Goal: Task Accomplishment & Management: Manage account settings

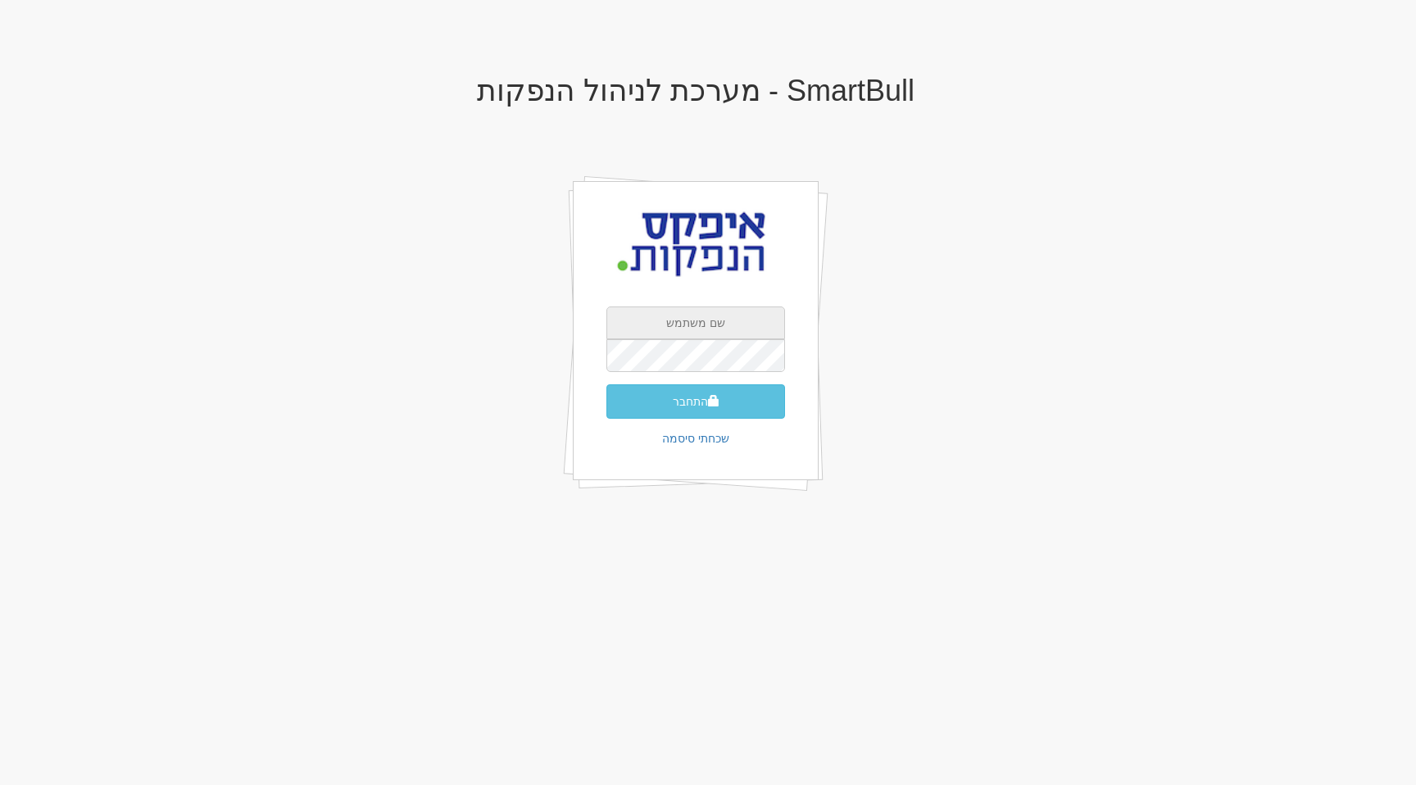
click at [705, 320] on input "text" at bounding box center [695, 323] width 179 height 33
type input "[EMAIL_ADDRESS][DOMAIN_NAME]"
click at [629, 393] on button "התחבר" at bounding box center [695, 401] width 179 height 34
click at [700, 324] on input "text" at bounding box center [695, 323] width 179 height 33
type input "[EMAIL_ADDRESS][DOMAIN_NAME]"
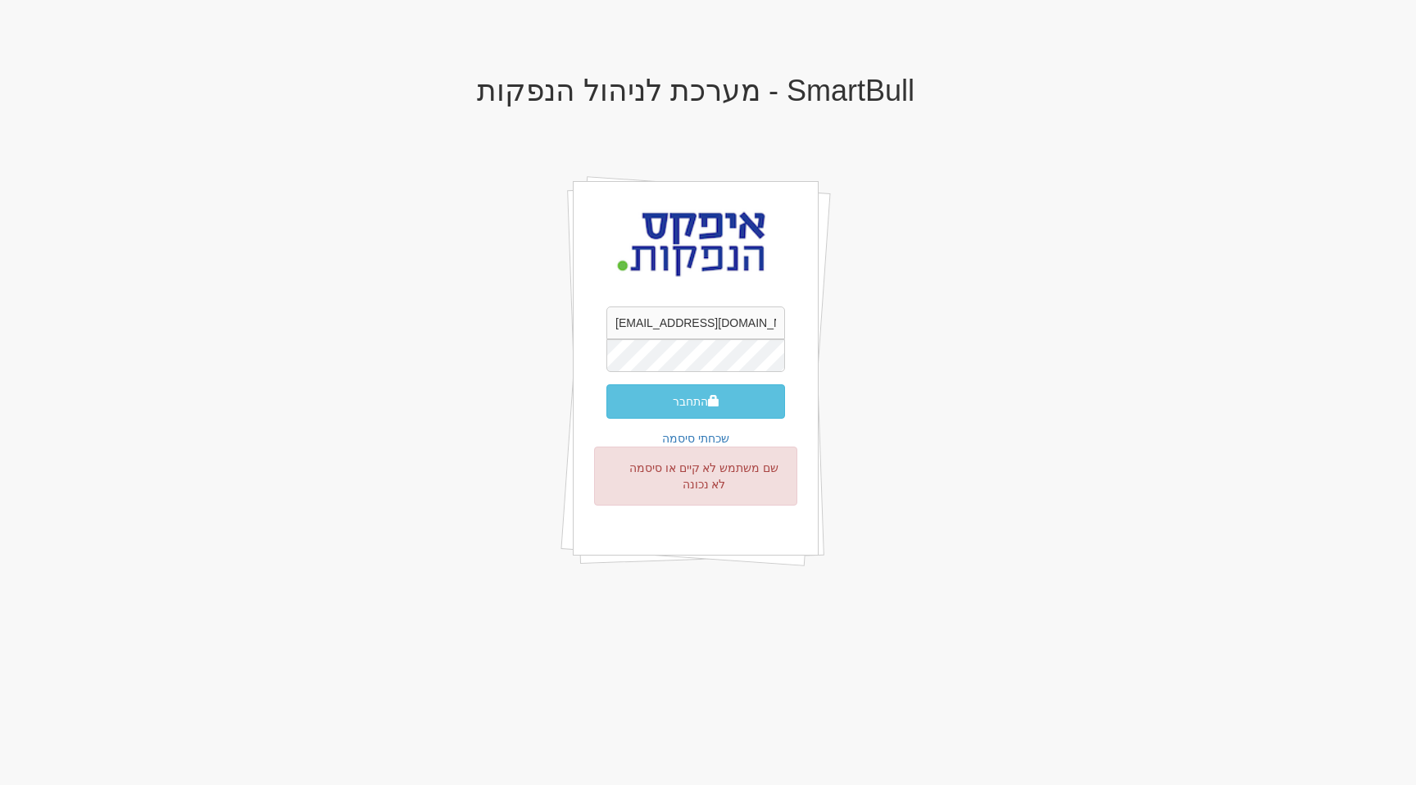
click at [606, 384] on button "התחבר" at bounding box center [695, 401] width 179 height 34
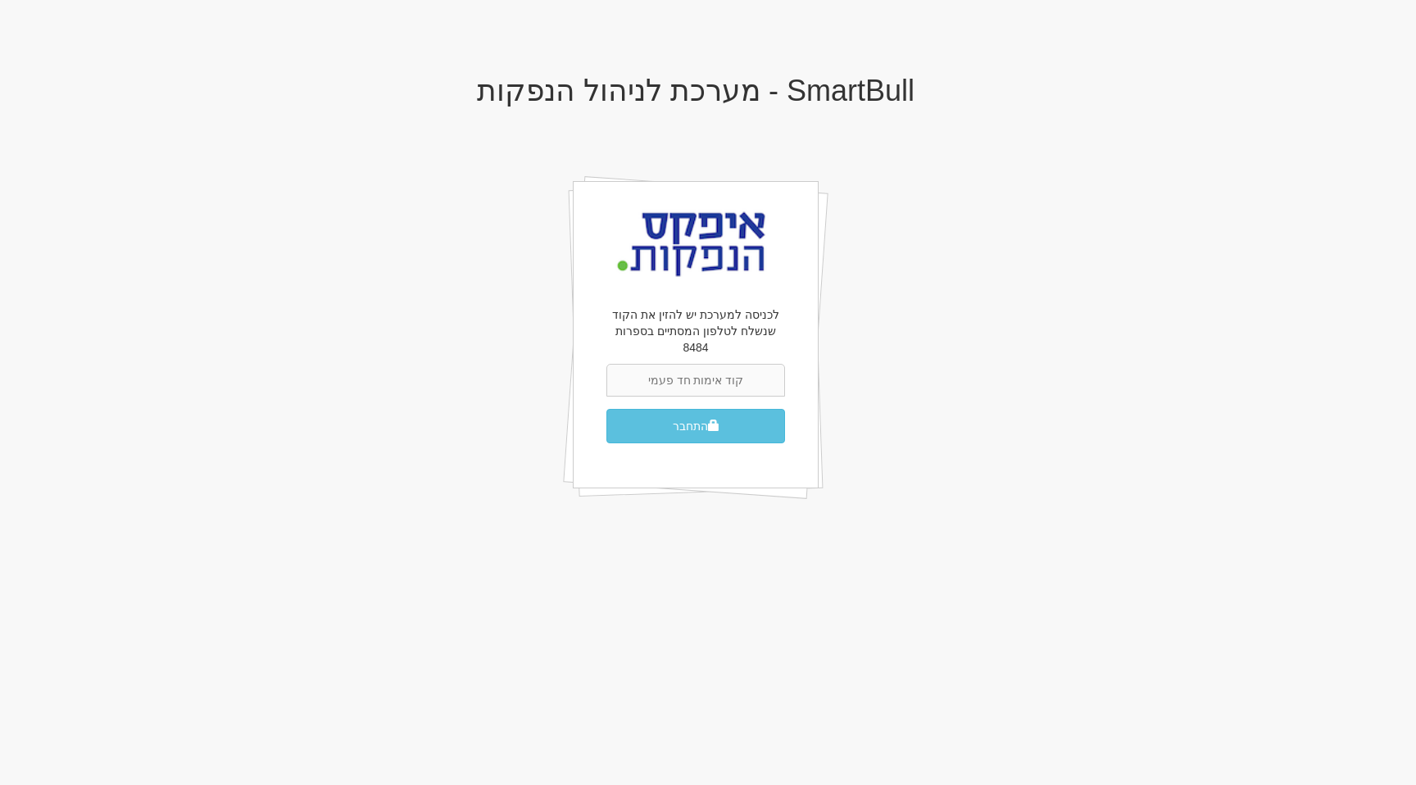
click at [724, 365] on input "text" at bounding box center [695, 380] width 179 height 33
type input "098141"
click at [606, 409] on button "התחבר" at bounding box center [695, 426] width 179 height 34
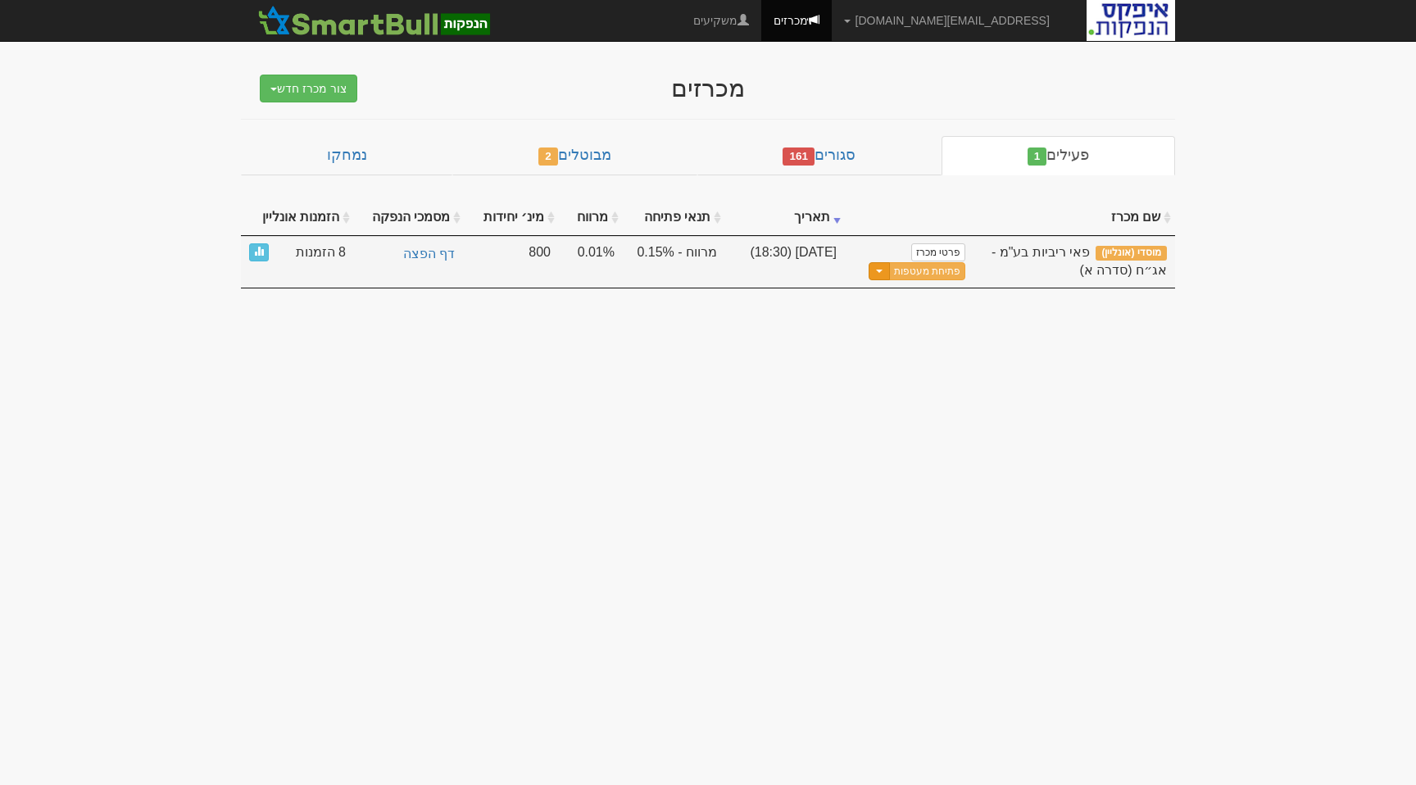
click at [876, 273] on span "button" at bounding box center [879, 271] width 7 height 3
click at [871, 273] on button "Toggle Dropdown" at bounding box center [879, 271] width 21 height 19
click at [888, 300] on link "עדכן שעת סיום מכרז" at bounding box center [887, 298] width 156 height 21
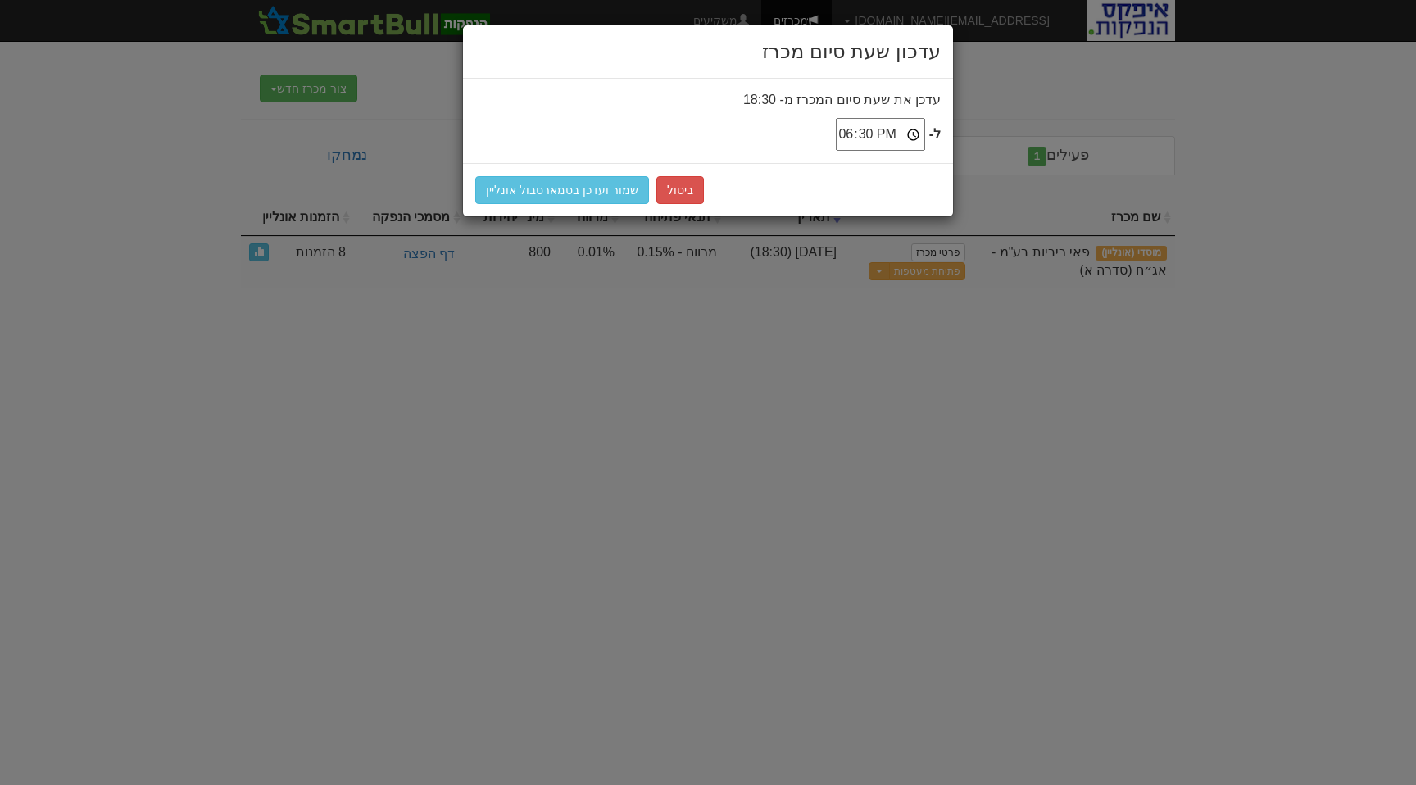
click at [888, 138] on input "18:30" at bounding box center [880, 134] width 89 height 33
type input "18:00"
click at [570, 192] on button "שמור ועדכן בסמארטבול אונליין" at bounding box center [562, 190] width 174 height 28
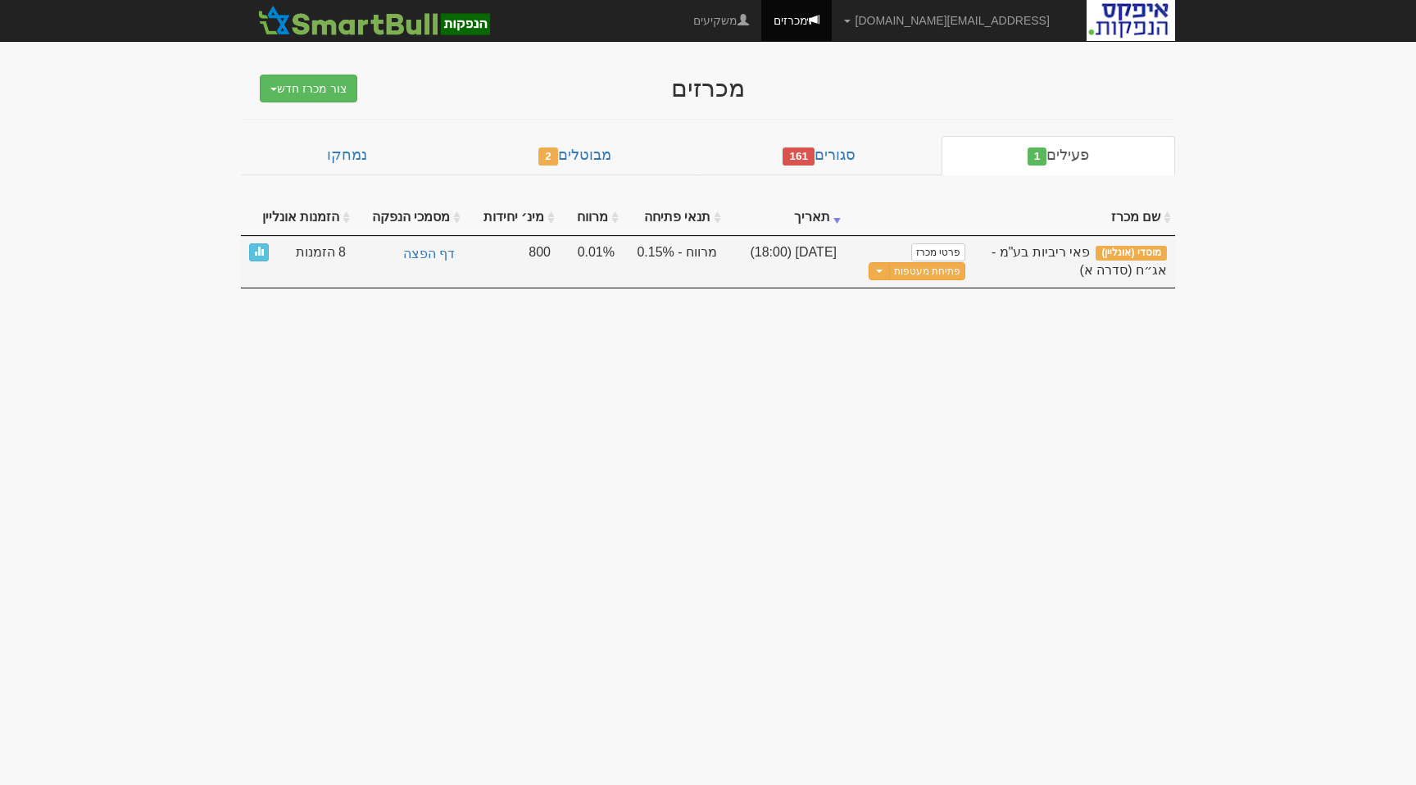
click at [771, 252] on td "01/09/25 (18:00)" at bounding box center [785, 262] width 120 height 52
click at [876, 270] on button "Toggle Dropdown" at bounding box center [879, 271] width 21 height 19
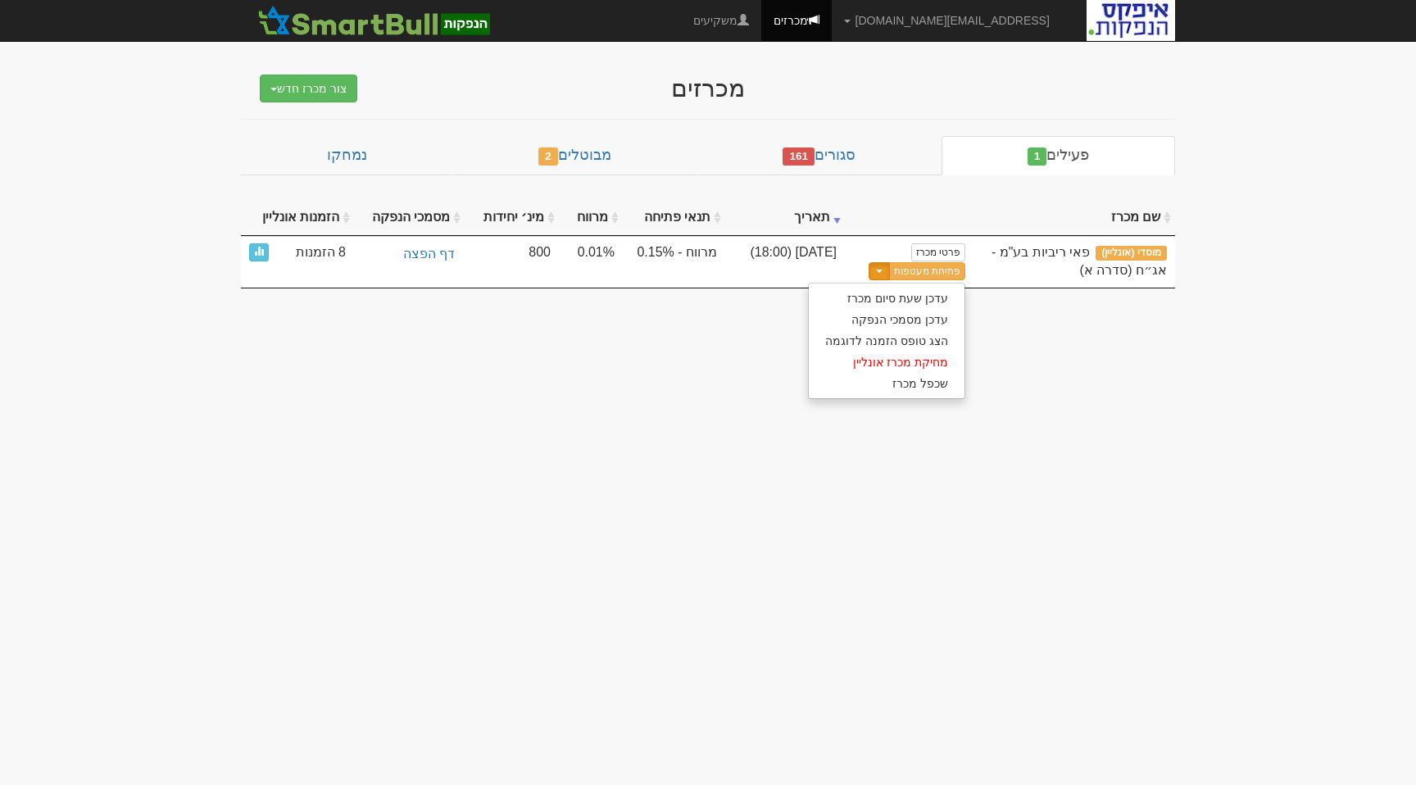
click at [357, 411] on body "ohad@smartbull.co.il הגדרות חשבונות הנפקה תבניות הודעות קיבול" at bounding box center [708, 392] width 1416 height 785
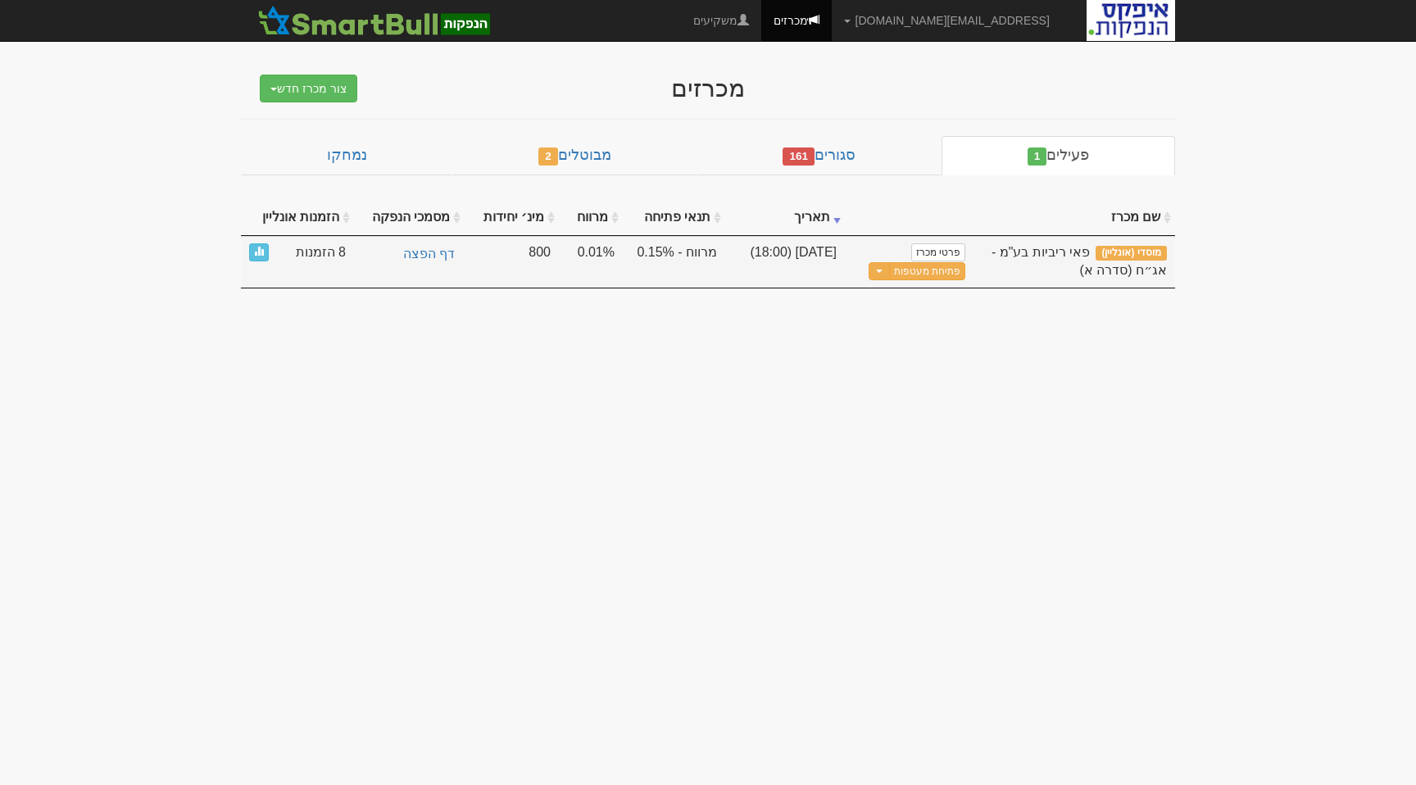
click at [807, 252] on td "01/09/25 (18:00)" at bounding box center [785, 262] width 120 height 52
click at [872, 271] on button "Toggle Dropdown" at bounding box center [879, 271] width 21 height 19
click at [910, 306] on link "עדכן שעת סיום מכרז" at bounding box center [887, 298] width 156 height 21
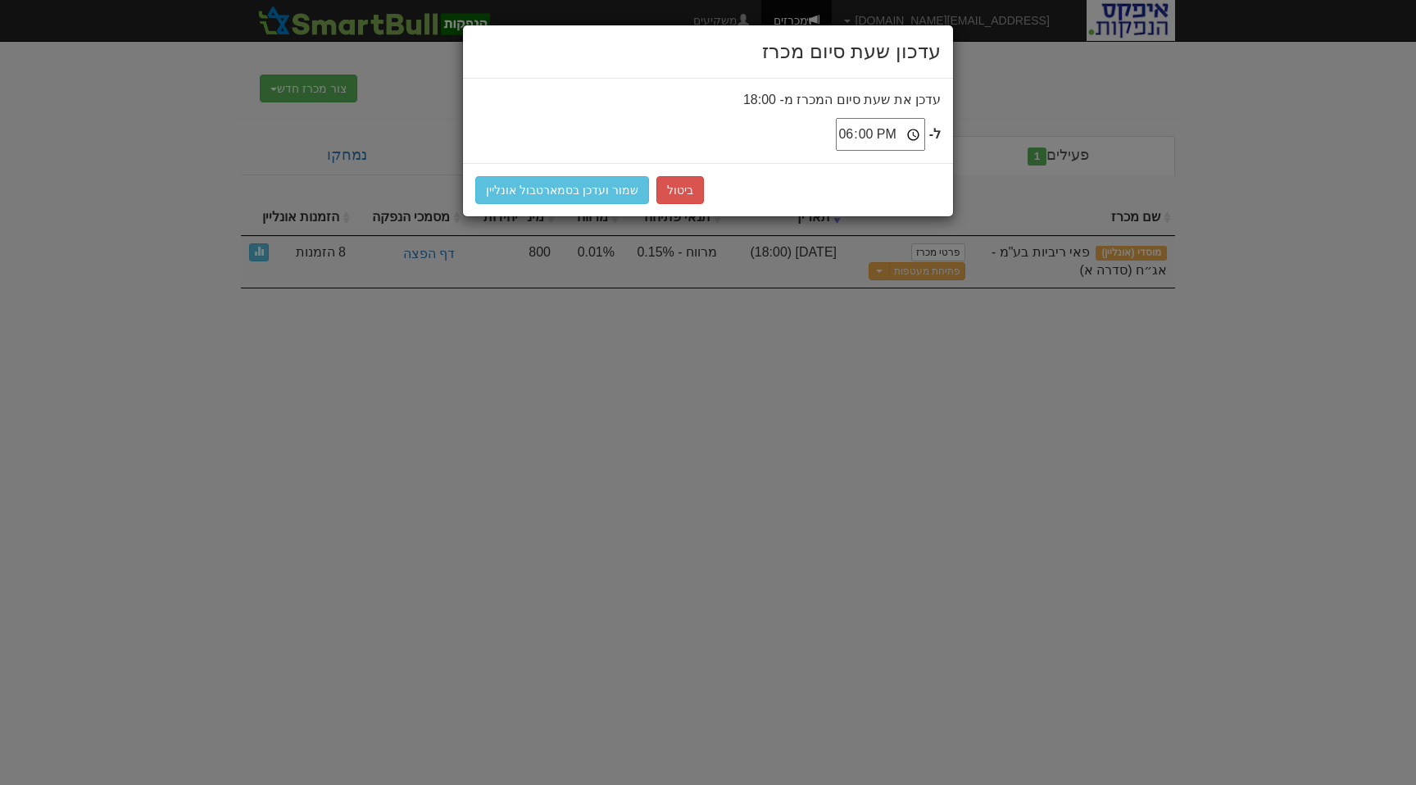
click at [894, 130] on input "18:00" at bounding box center [880, 134] width 89 height 33
type input "18:15"
click at [538, 189] on button "שמור ועדכן בסמארטבול אונליין" at bounding box center [562, 190] width 174 height 28
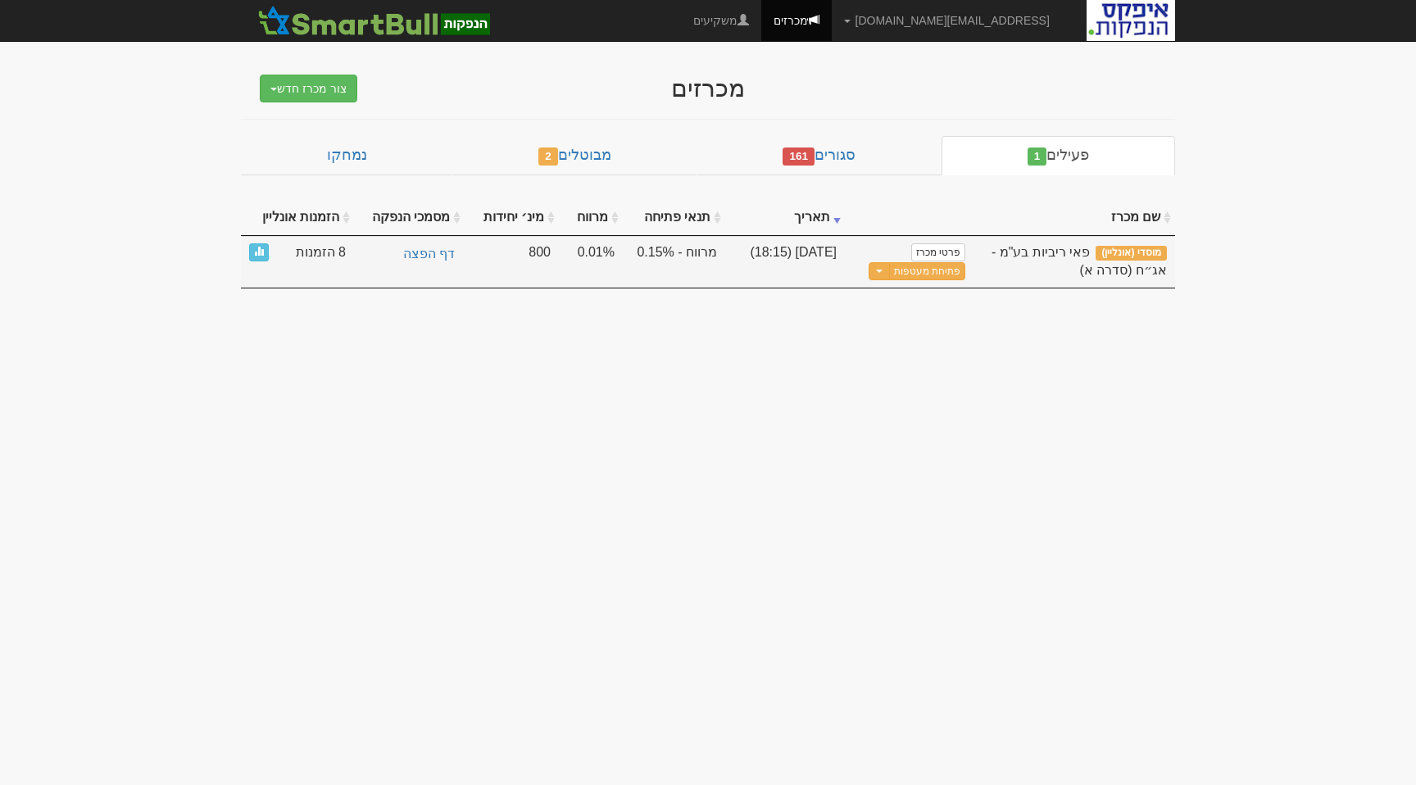
click at [761, 256] on td "[DATE] (18:15)" at bounding box center [785, 262] width 120 height 52
